Goal: Communication & Community: Answer question/provide support

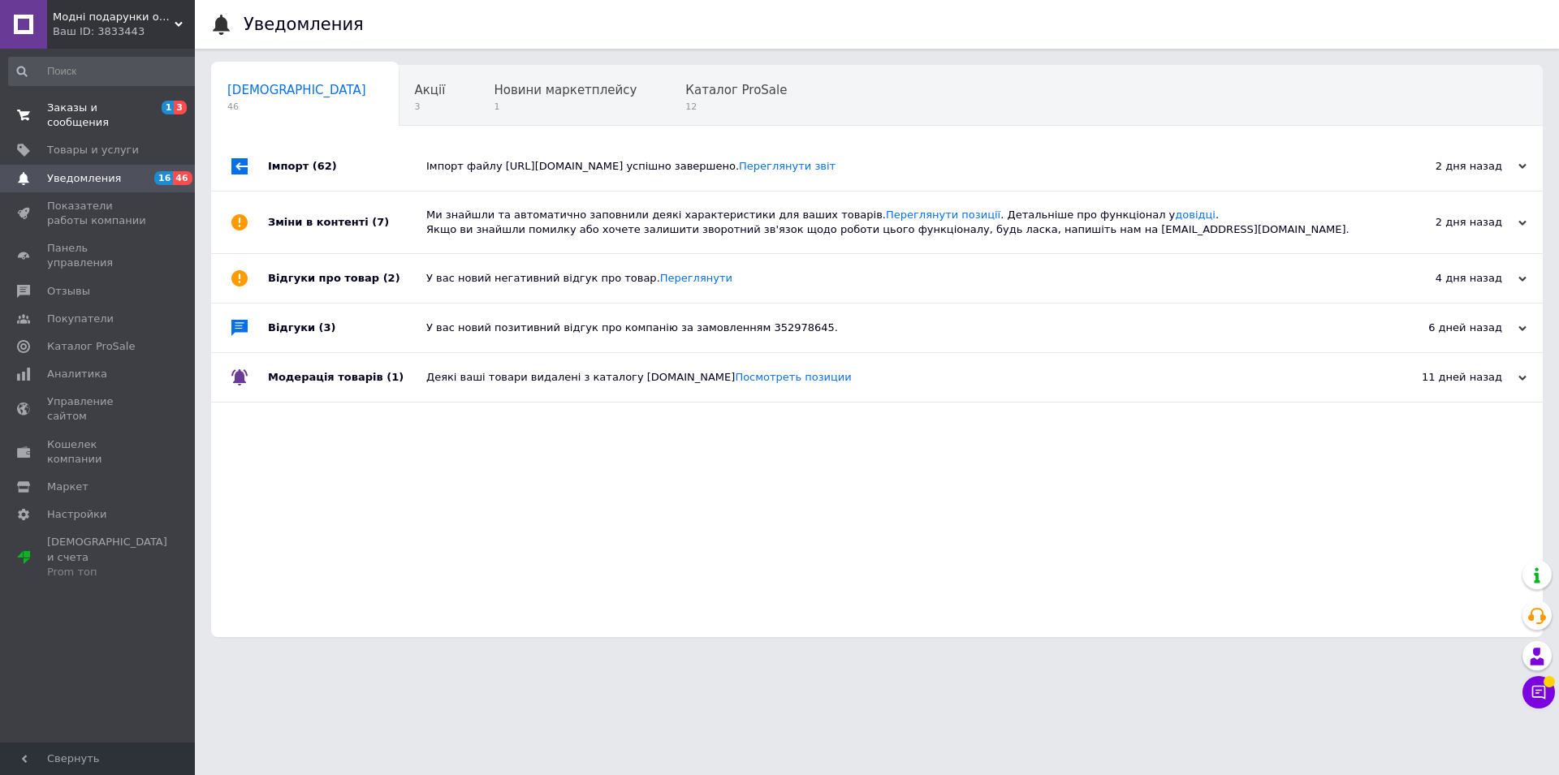
click at [160, 119] on link "Заказы и сообщения 1 3" at bounding box center [104, 115] width 209 height 42
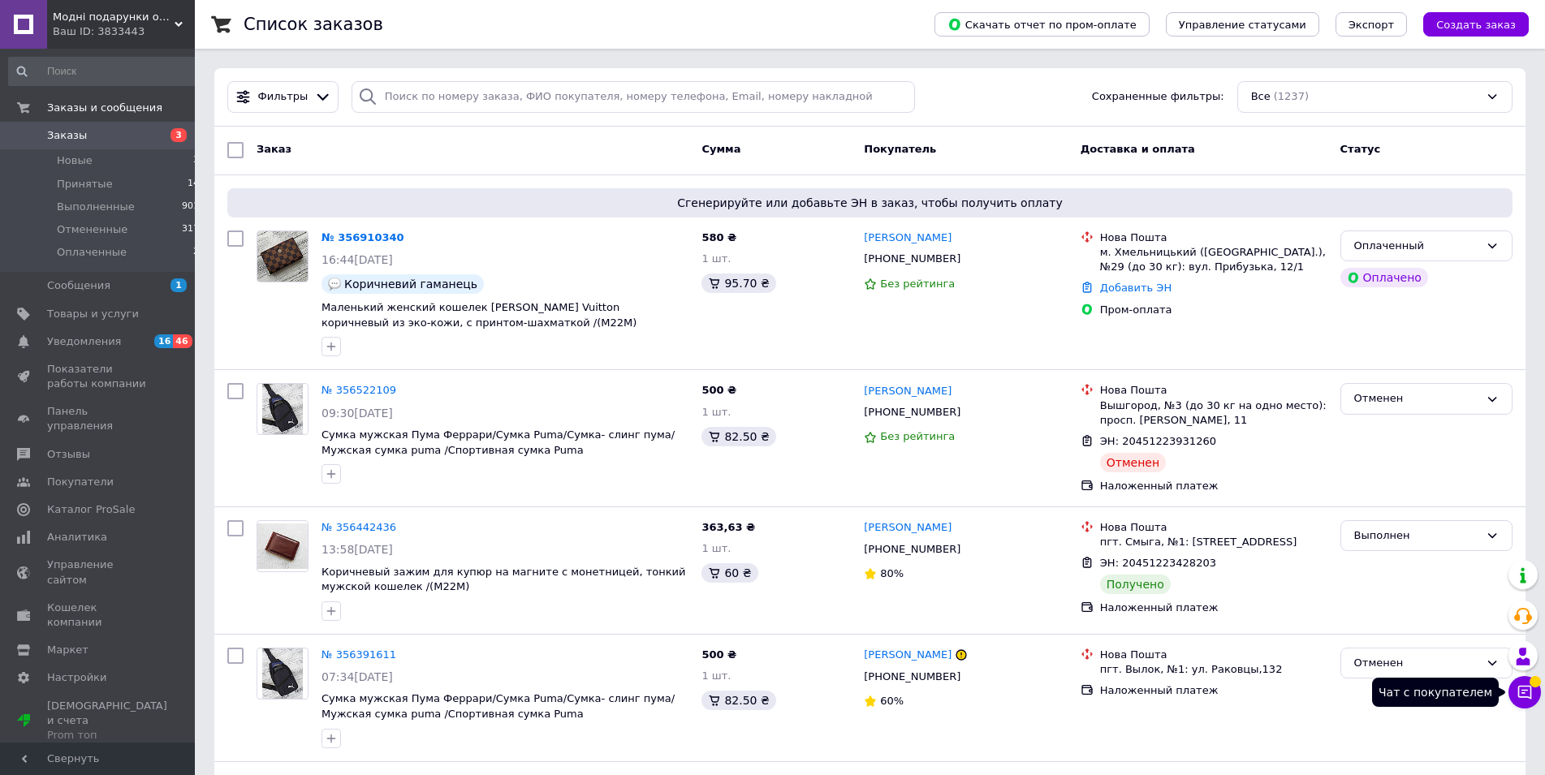
click at [1521, 681] on button "Чат с покупателем" at bounding box center [1525, 692] width 32 height 32
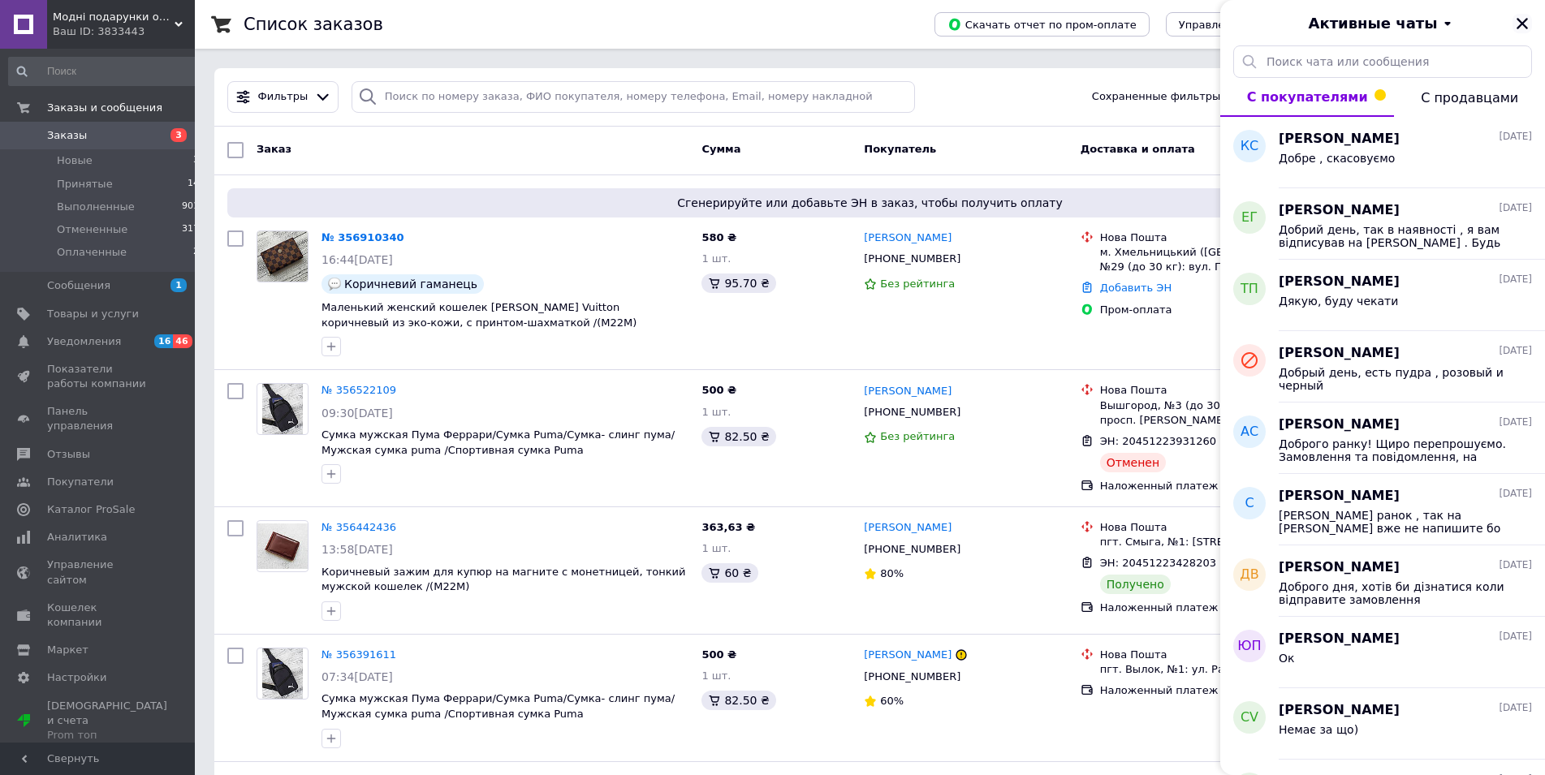
click at [1520, 22] on icon "Закрыть" at bounding box center [1522, 23] width 11 height 11
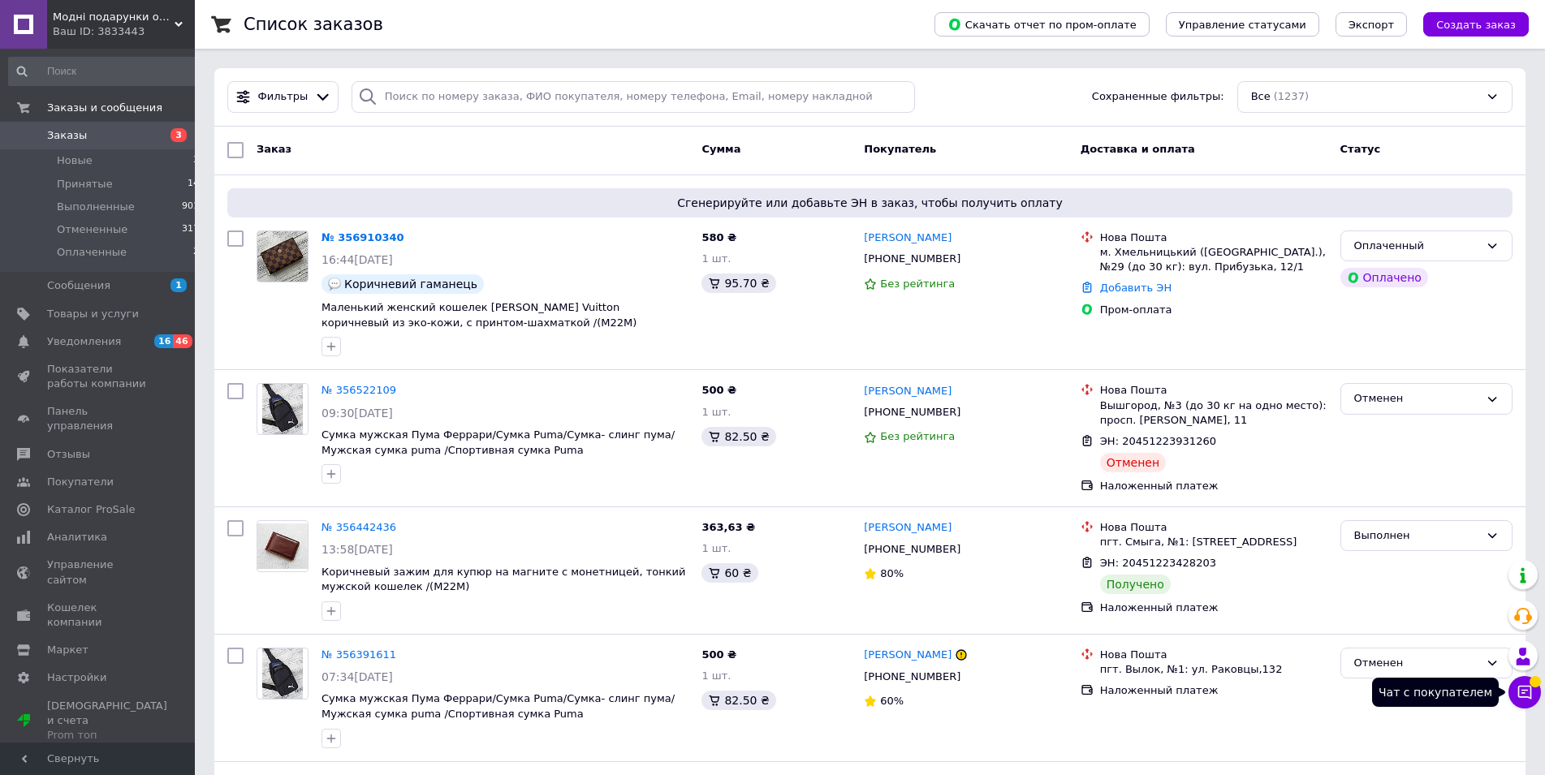
click at [1521, 696] on icon at bounding box center [1525, 692] width 16 height 16
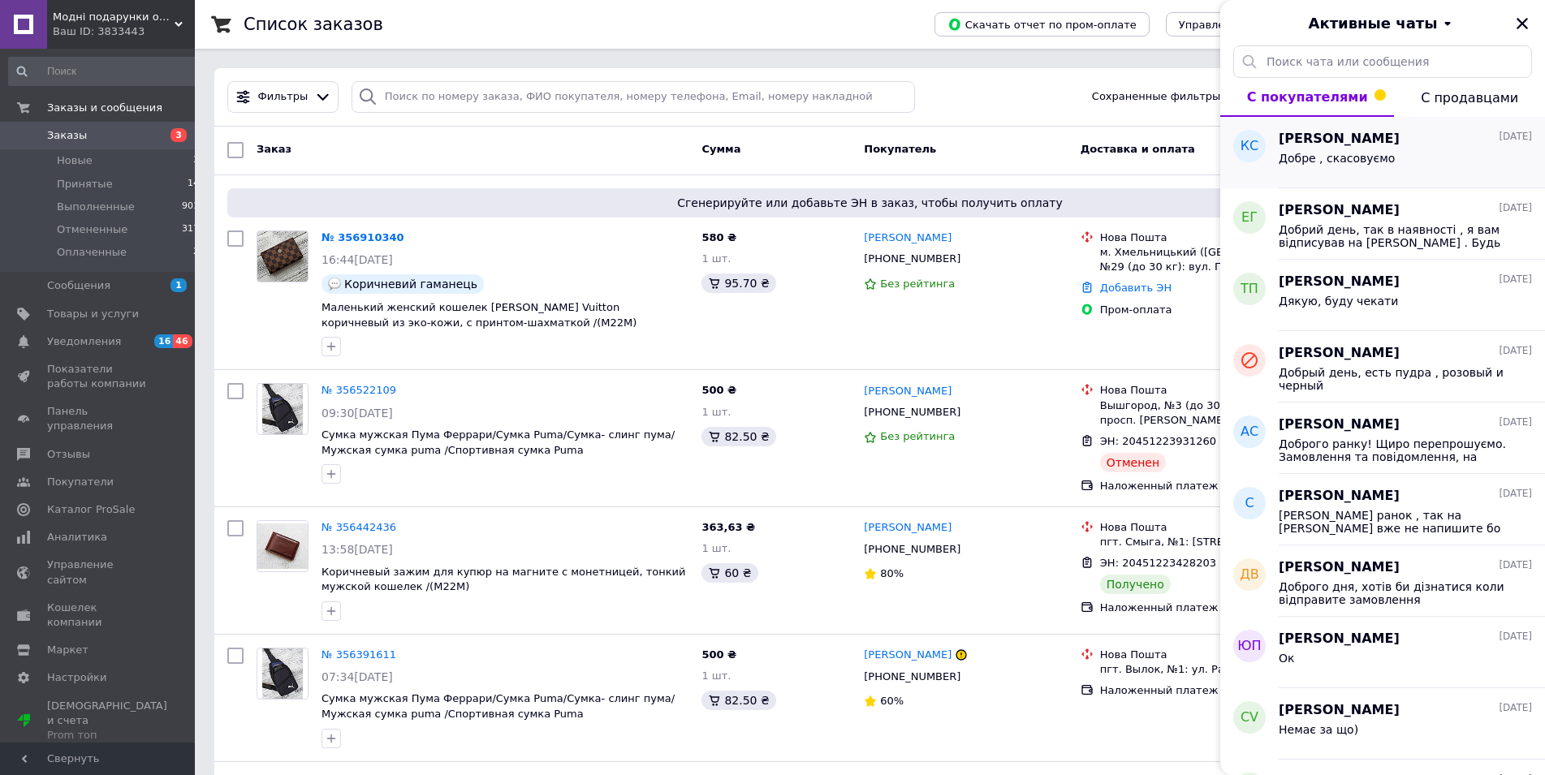
click at [1334, 162] on span "Добре , скасовуємо" at bounding box center [1337, 158] width 116 height 13
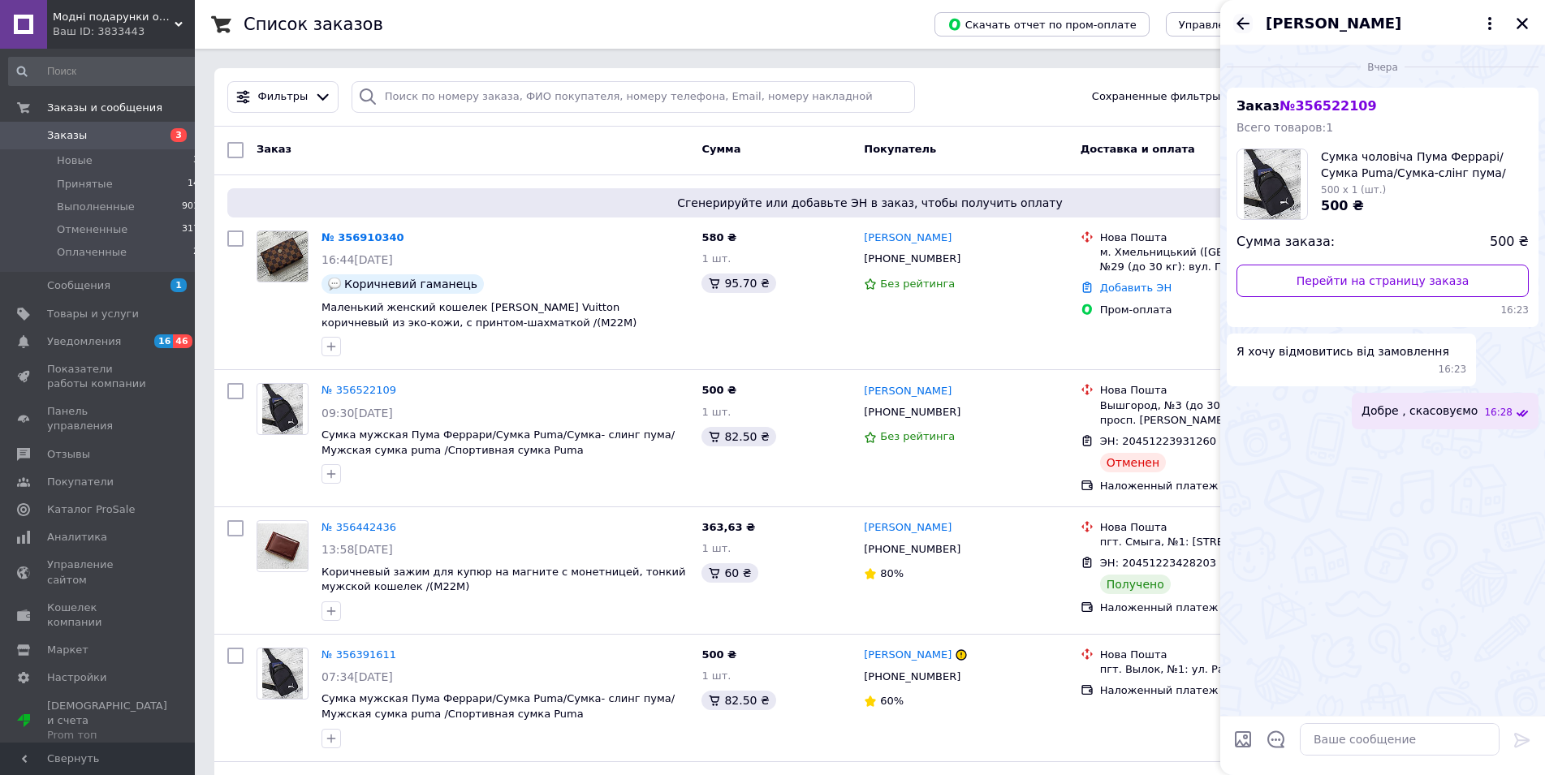
click at [1237, 28] on icon "Назад" at bounding box center [1242, 23] width 19 height 19
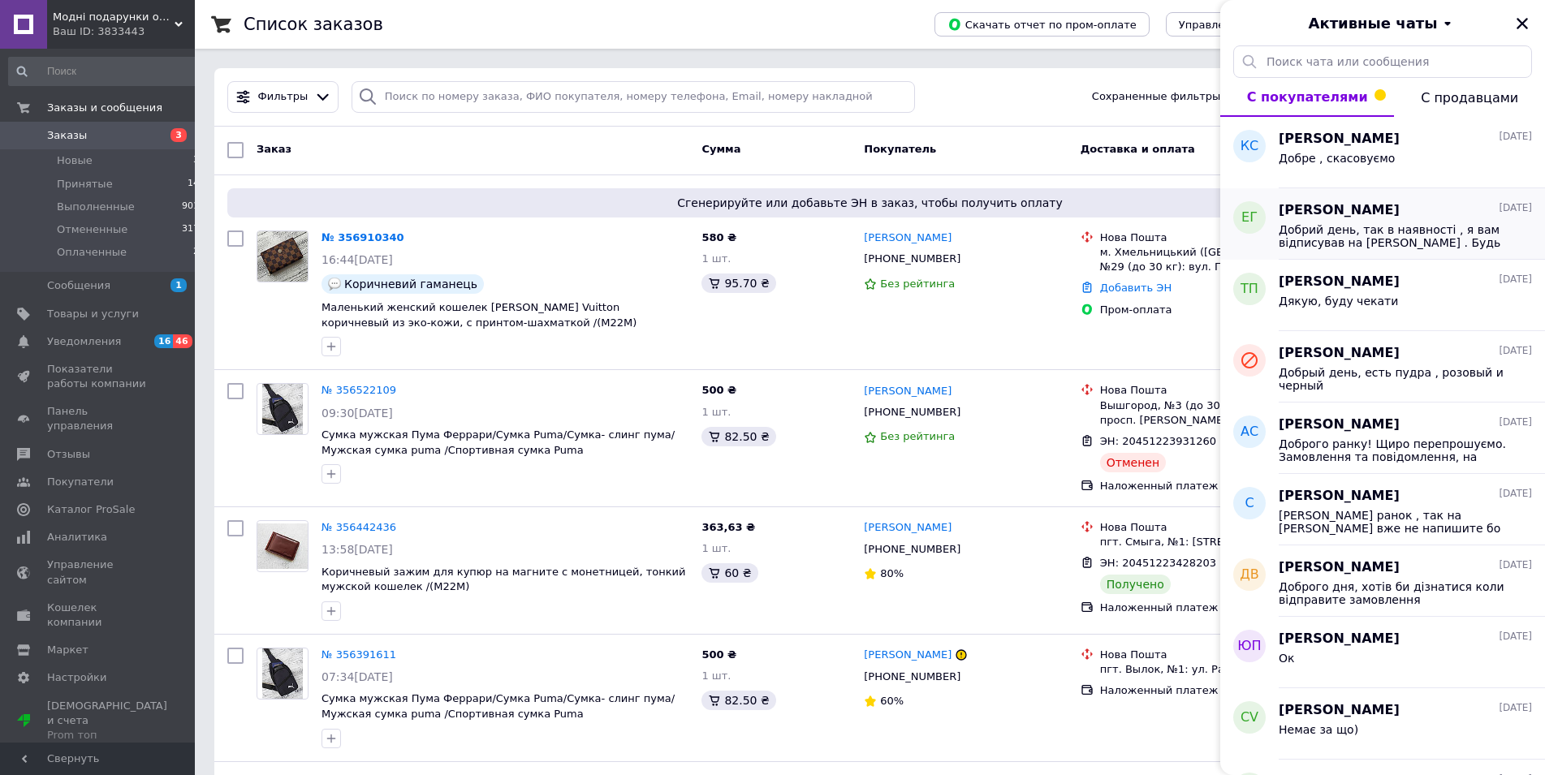
click at [1309, 204] on span "[PERSON_NAME]" at bounding box center [1339, 210] width 121 height 19
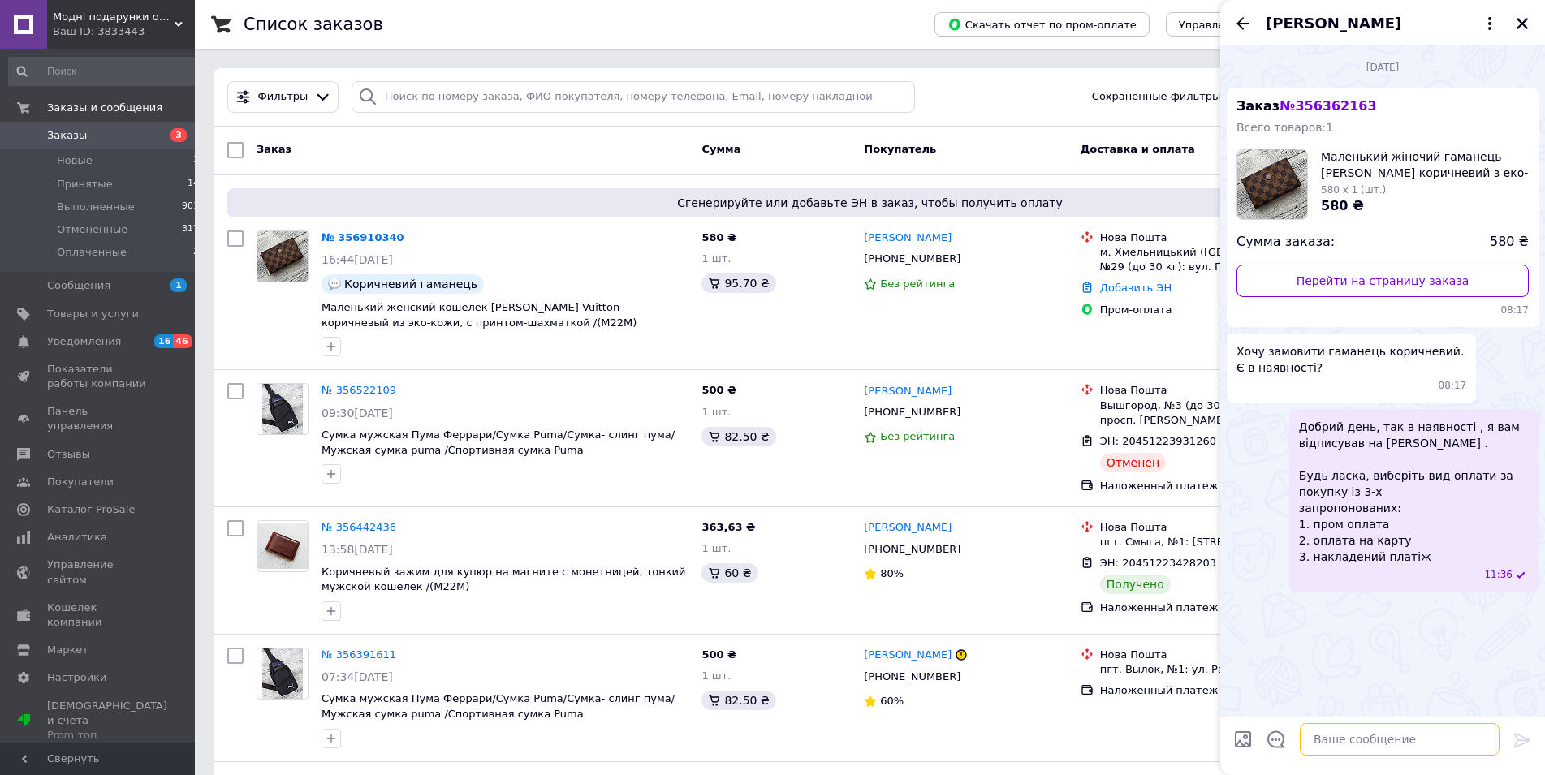
click at [1337, 726] on textarea at bounding box center [1400, 739] width 200 height 32
type textarea "Добрий день, замовлення прийнято , сьогодні відправимо"
click at [1523, 732] on icon at bounding box center [1522, 740] width 19 height 19
click at [1523, 17] on icon "Закрыть" at bounding box center [1522, 23] width 15 height 15
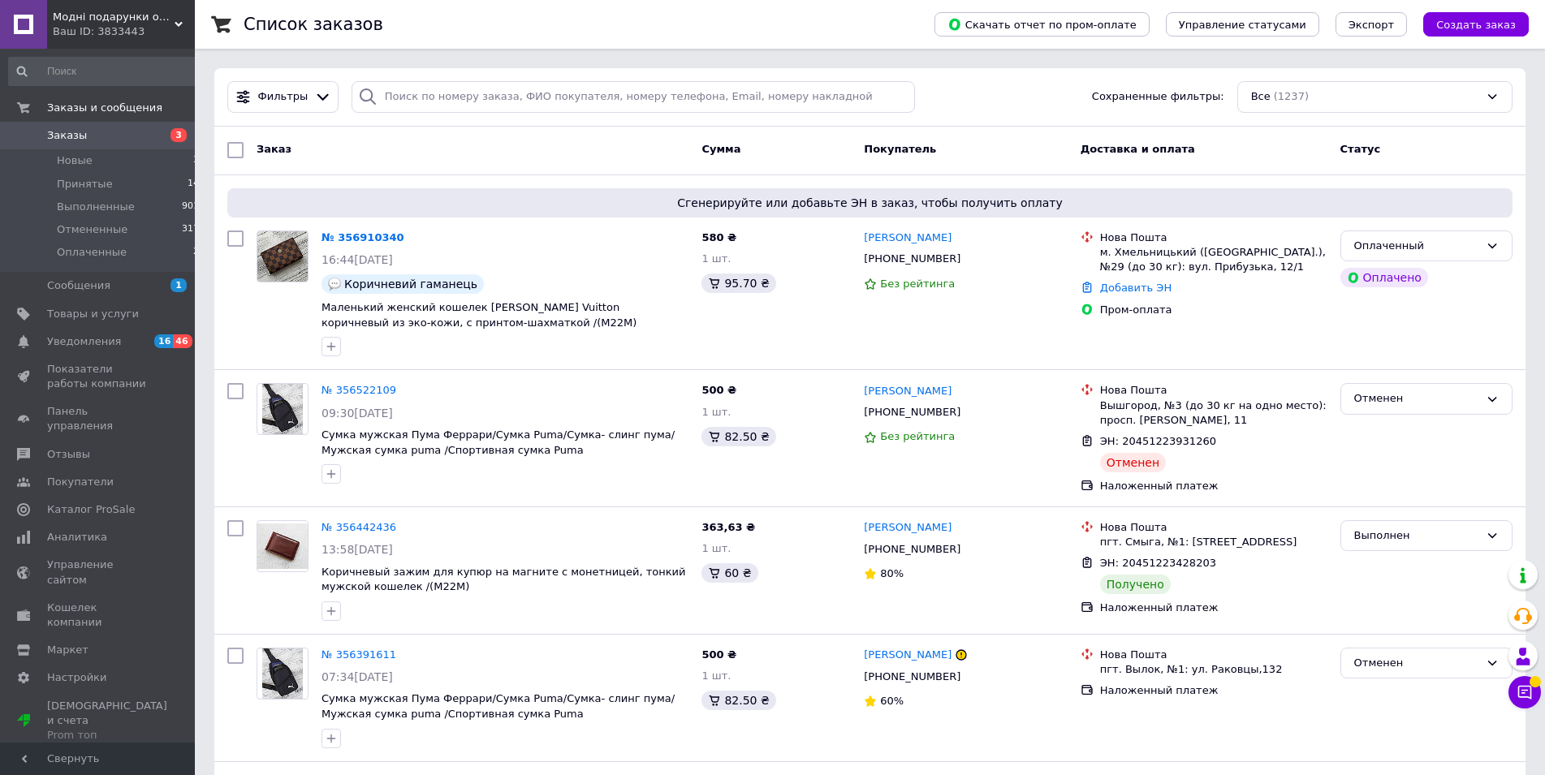
click at [1523, 693] on icon at bounding box center [1525, 693] width 14 height 14
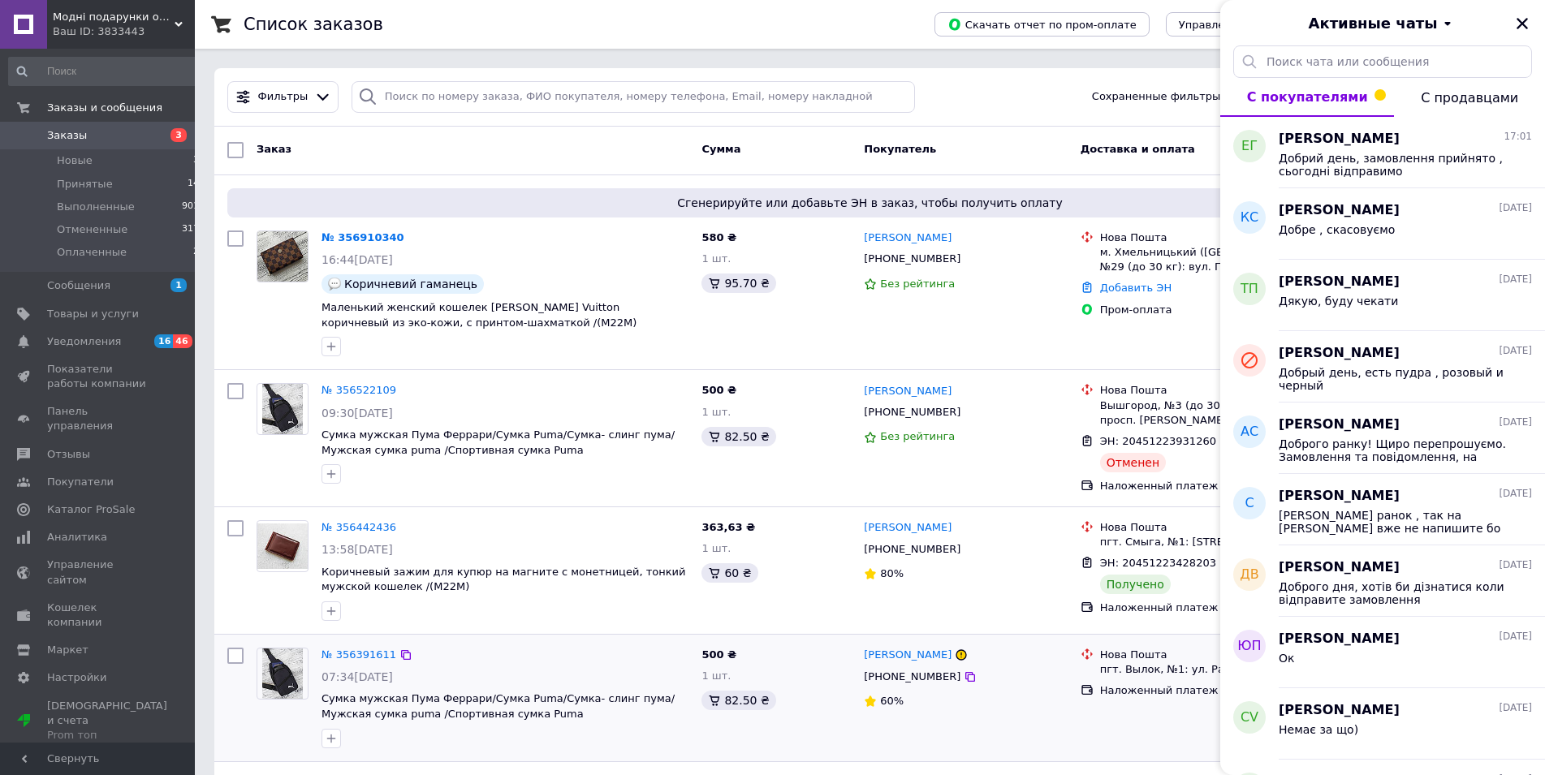
click at [1529, 705] on button "Чат с покупателем" at bounding box center [1525, 692] width 32 height 32
click at [1530, 691] on div "[PERSON_NAME] [DATE] Немає за що)" at bounding box center [1412, 724] width 266 height 71
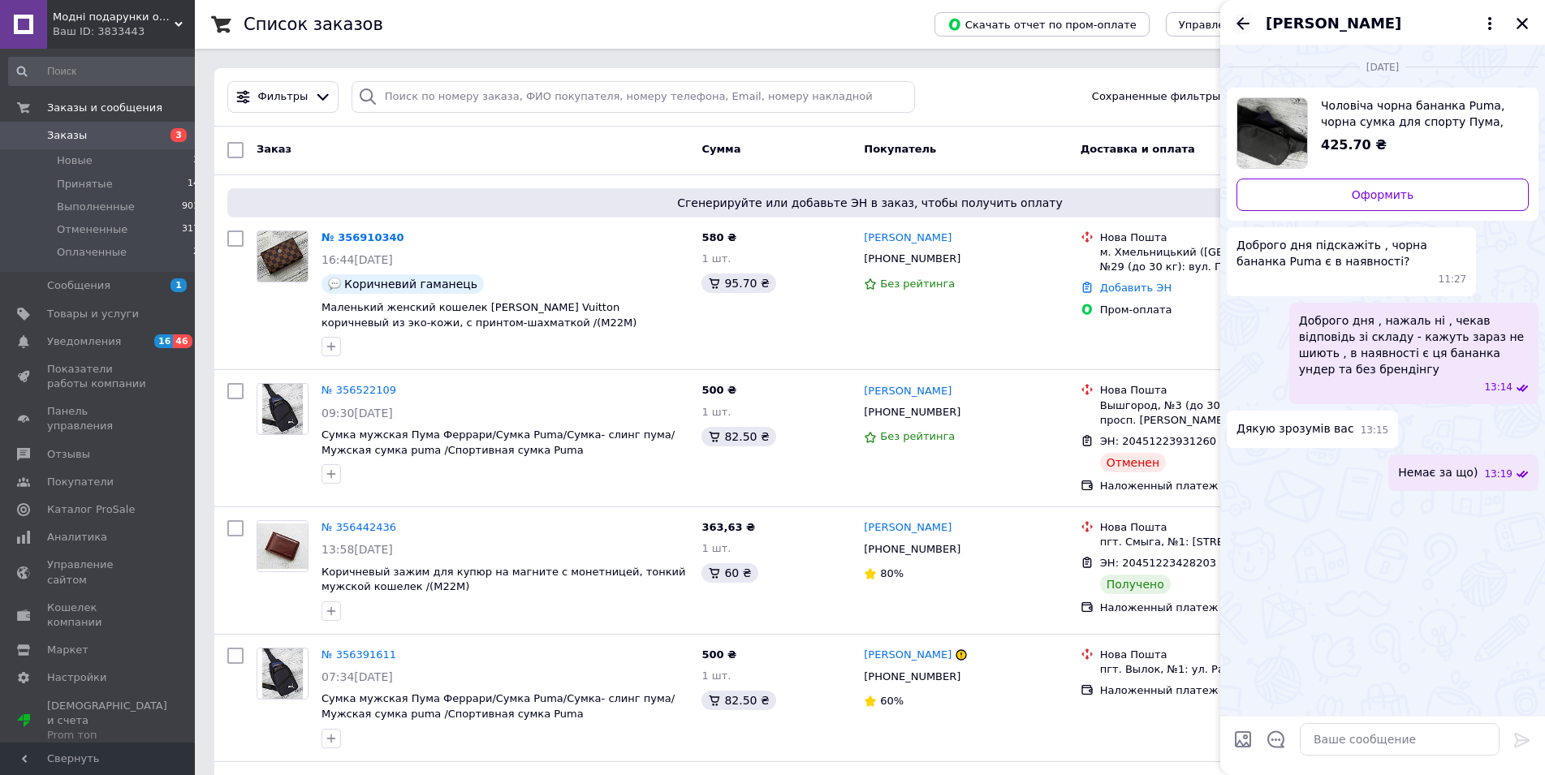
click at [1239, 19] on icon "Назад" at bounding box center [1242, 23] width 19 height 19
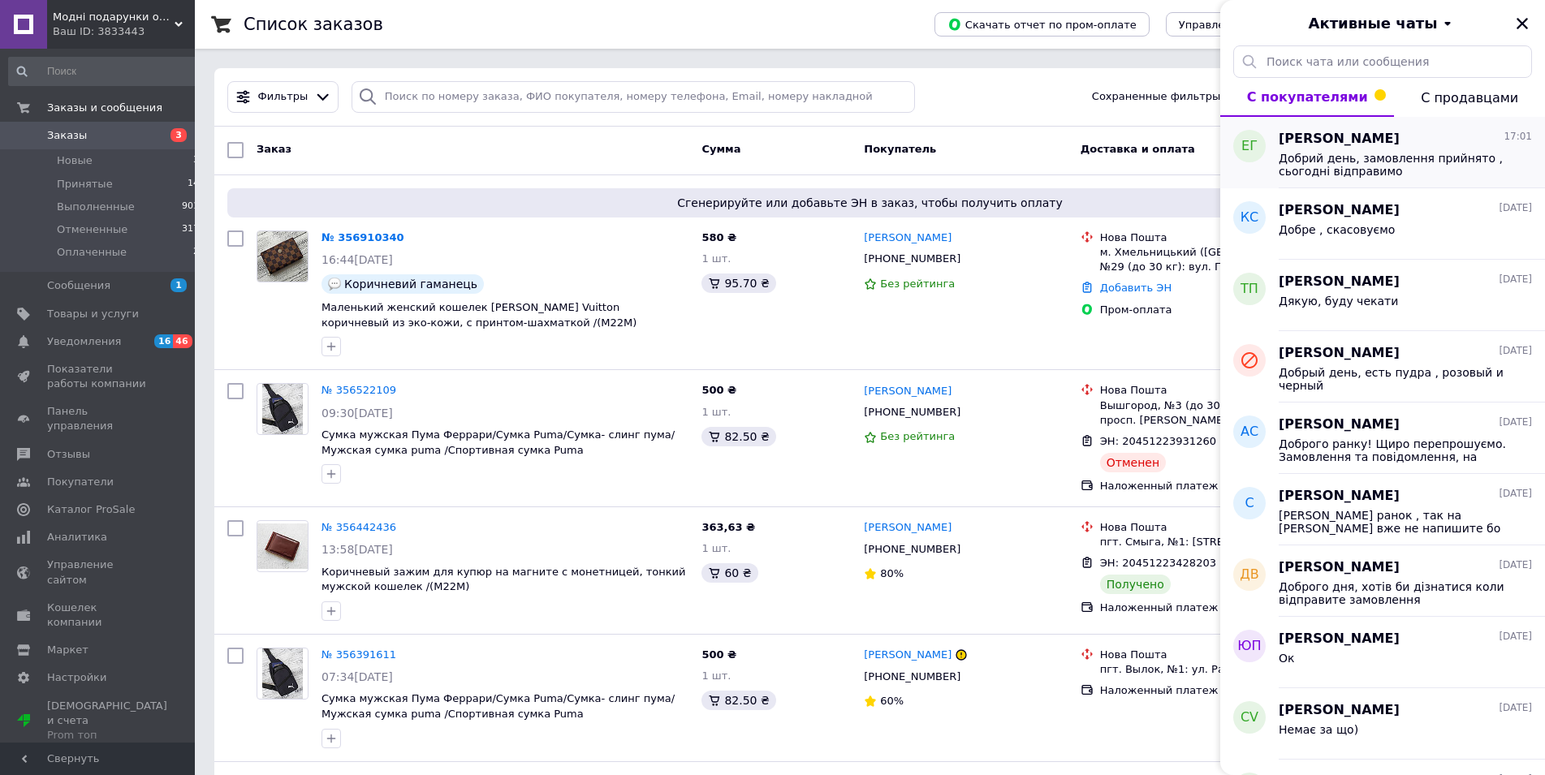
click at [1415, 182] on div "[PERSON_NAME] 17:01 Добрий день, замовлення прийнято , сьогодні відправимо" at bounding box center [1412, 152] width 266 height 71
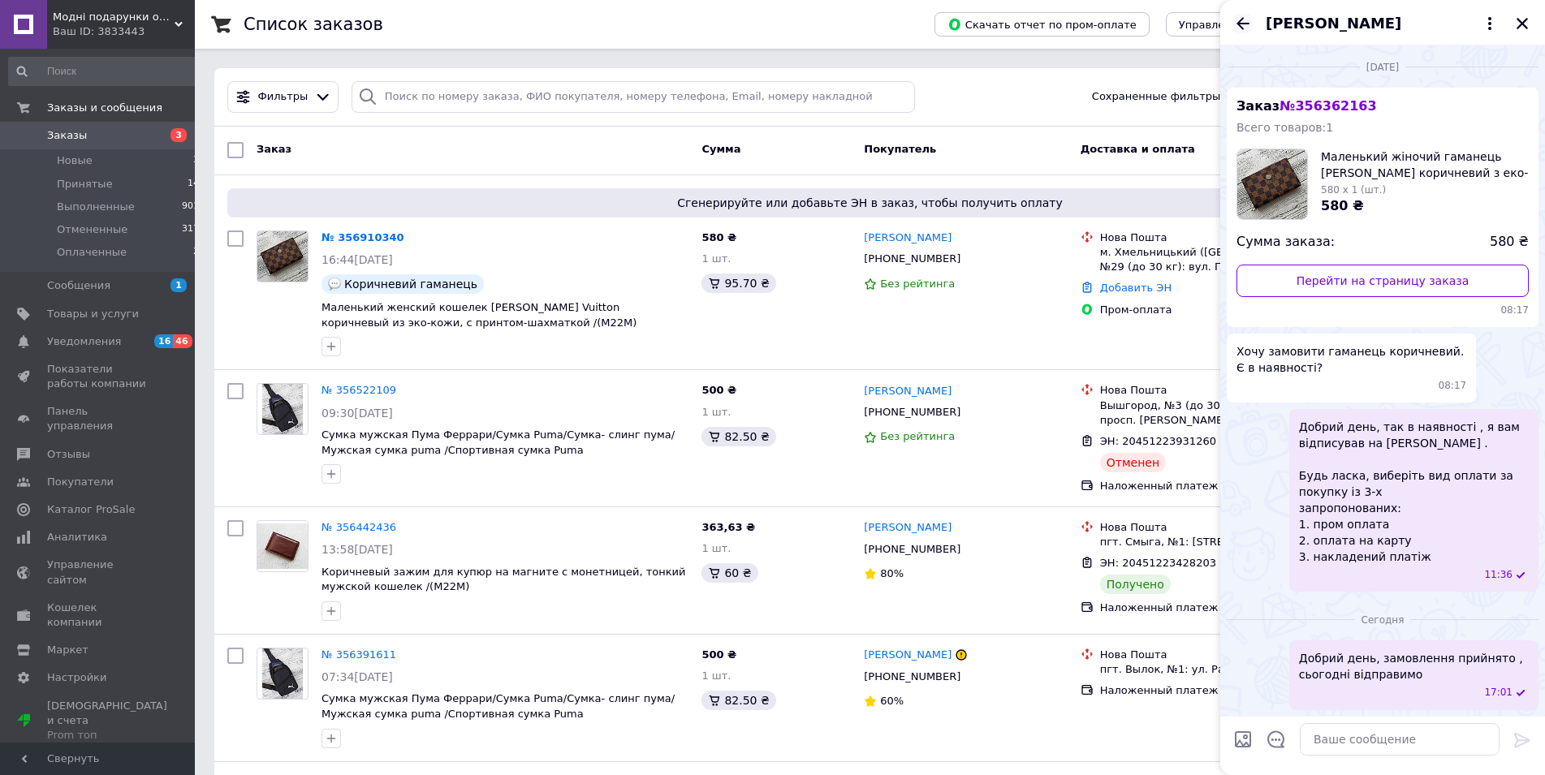
click at [1243, 23] on icon "Назад" at bounding box center [1243, 23] width 13 height 12
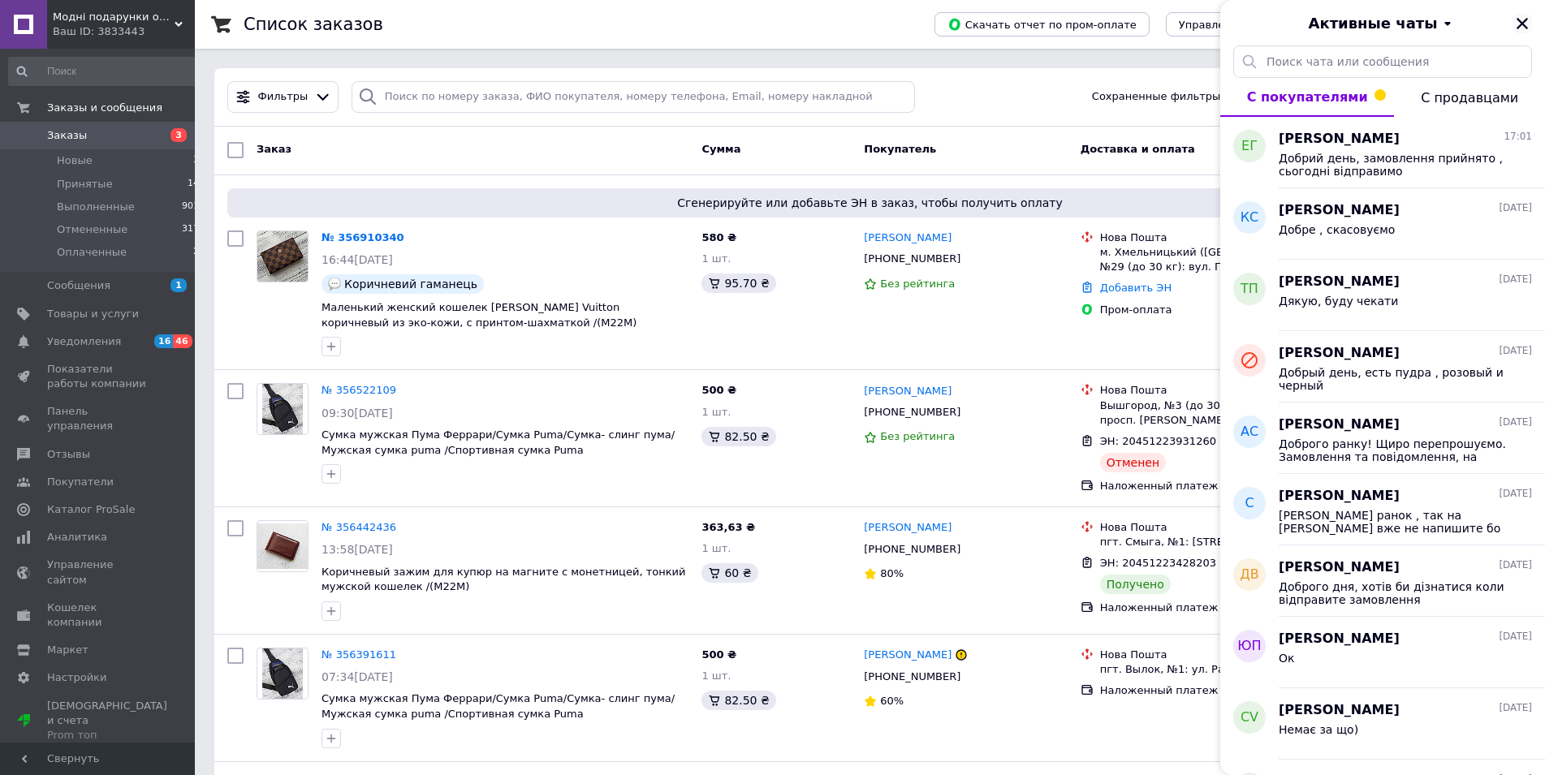
click at [1521, 24] on icon "Закрыть" at bounding box center [1522, 23] width 15 height 15
